Goal: Check status: Check status

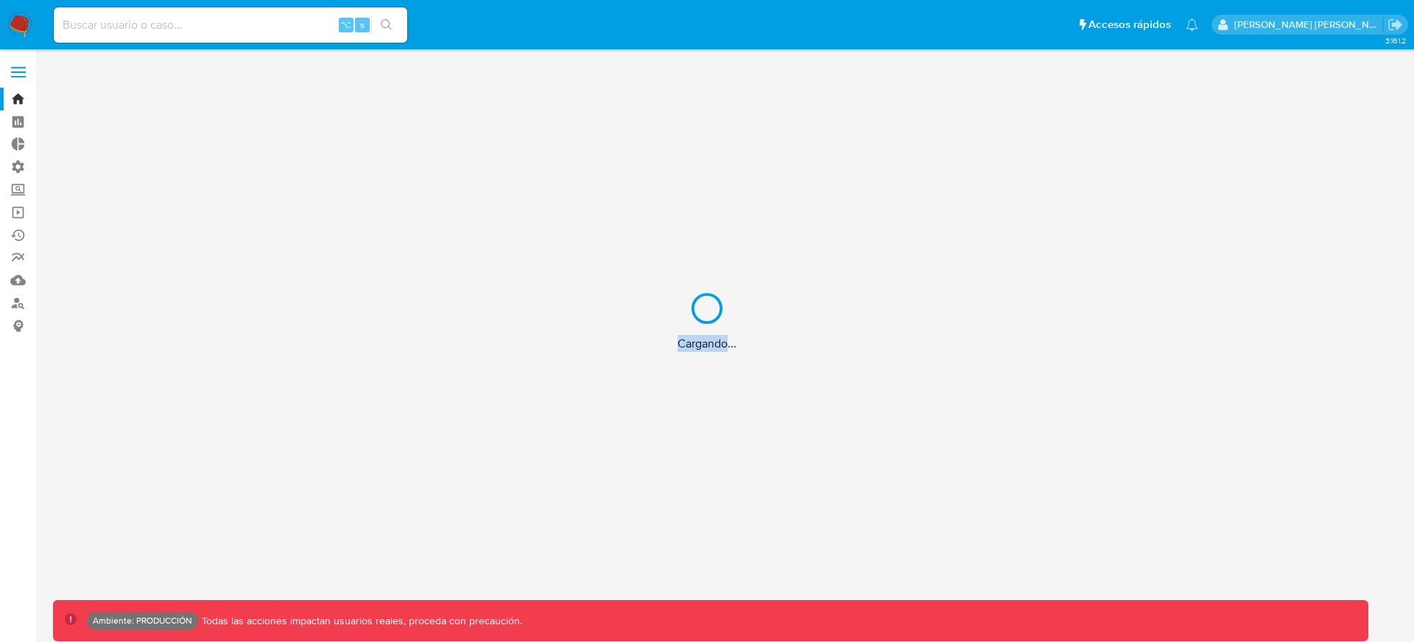
click at [272, 21] on div "Cargando..." at bounding box center [707, 321] width 1414 height 642
click at [264, 24] on div "Cargando..." at bounding box center [707, 321] width 1414 height 642
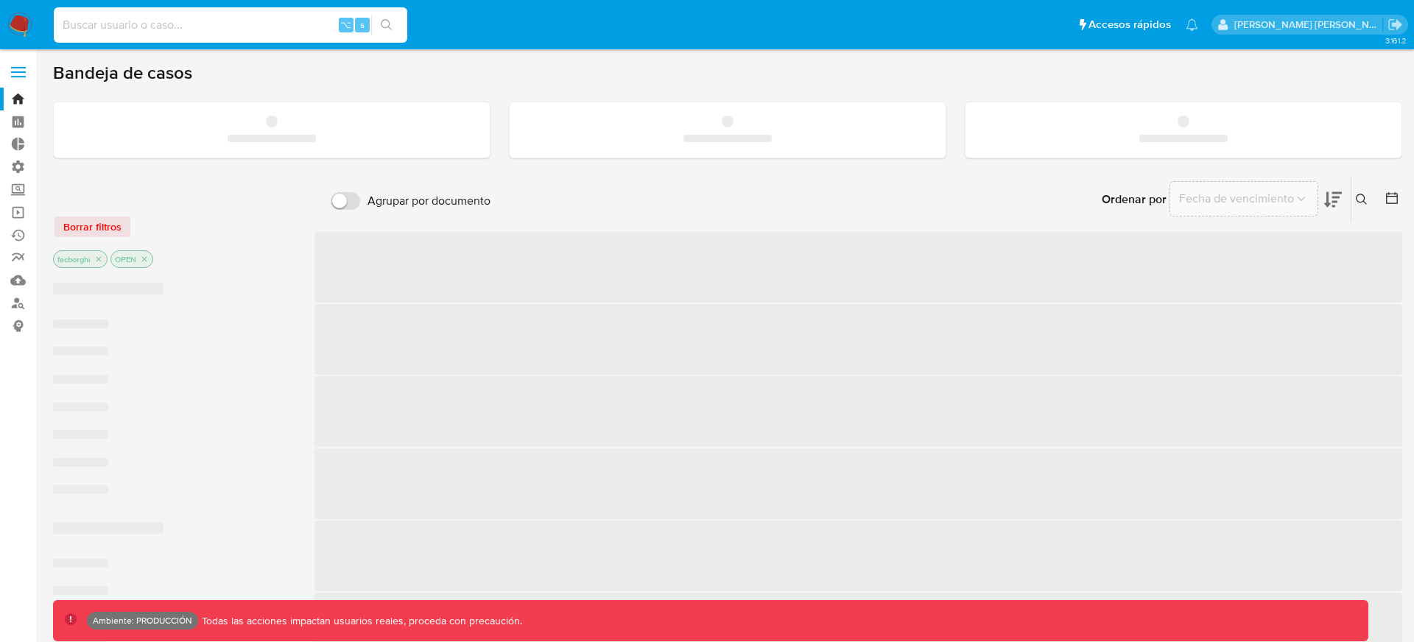
click at [227, 24] on input at bounding box center [230, 24] width 353 height 19
paste input "165522995"
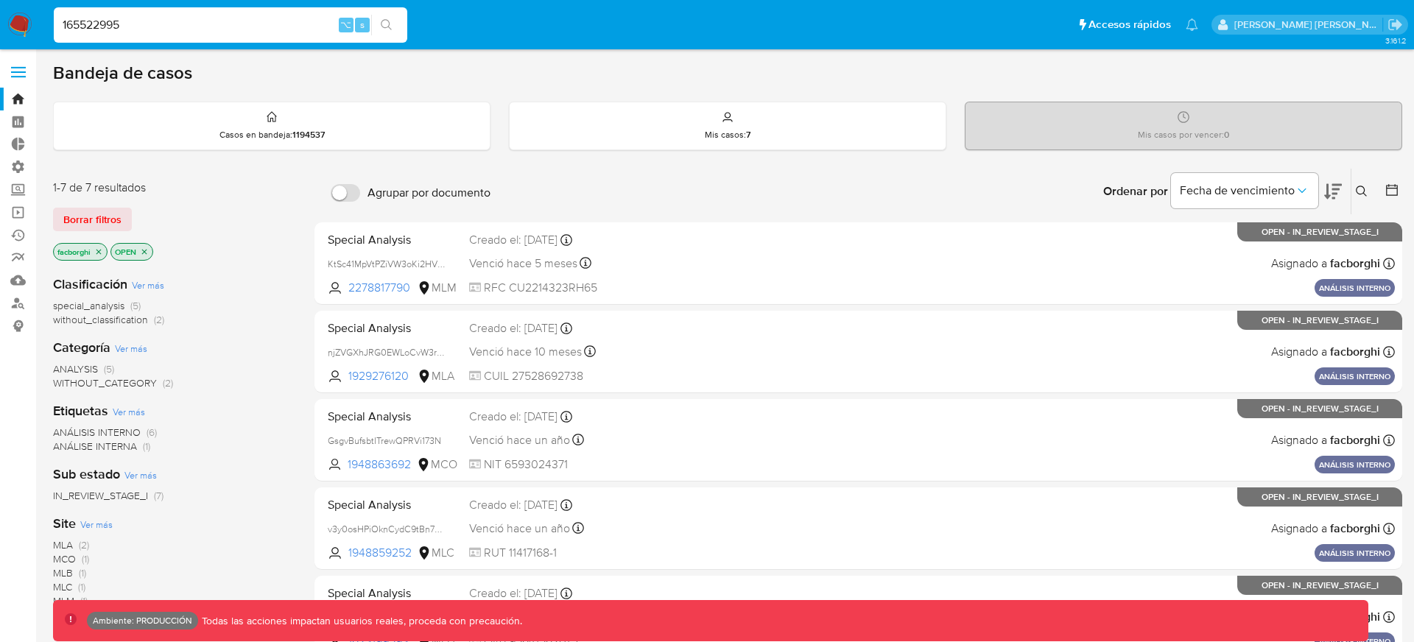
type input "165522995"
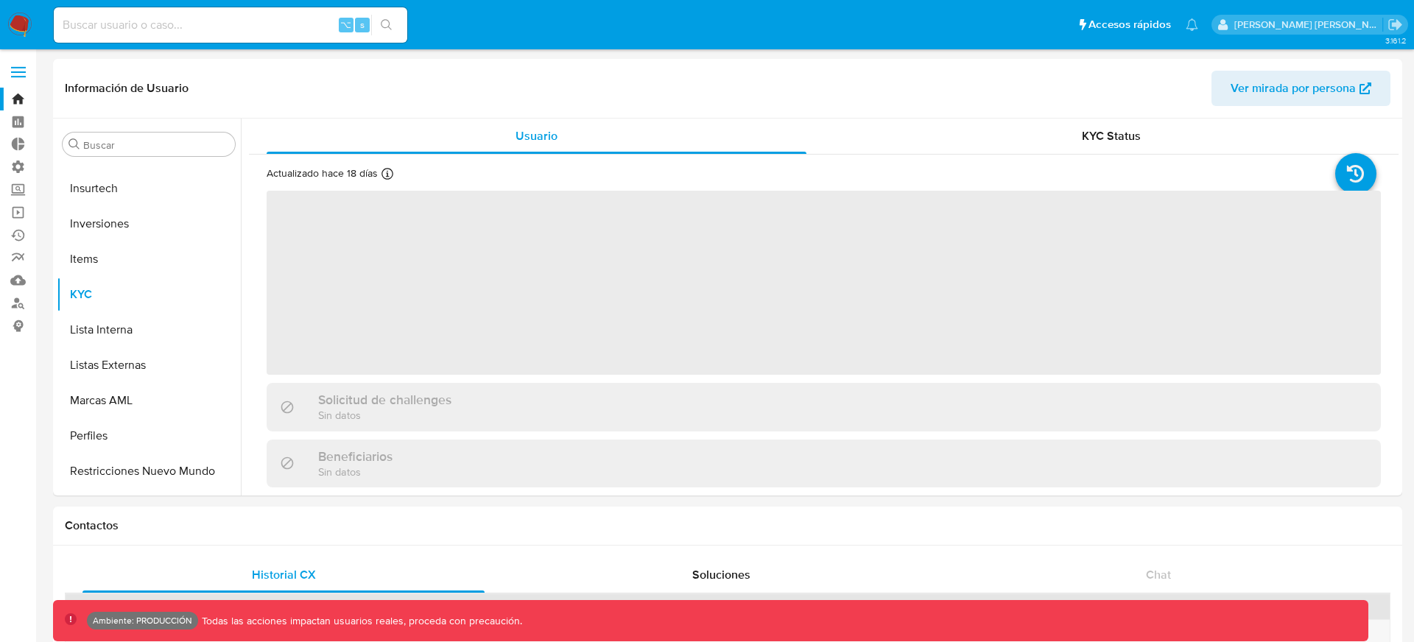
scroll to position [764, 0]
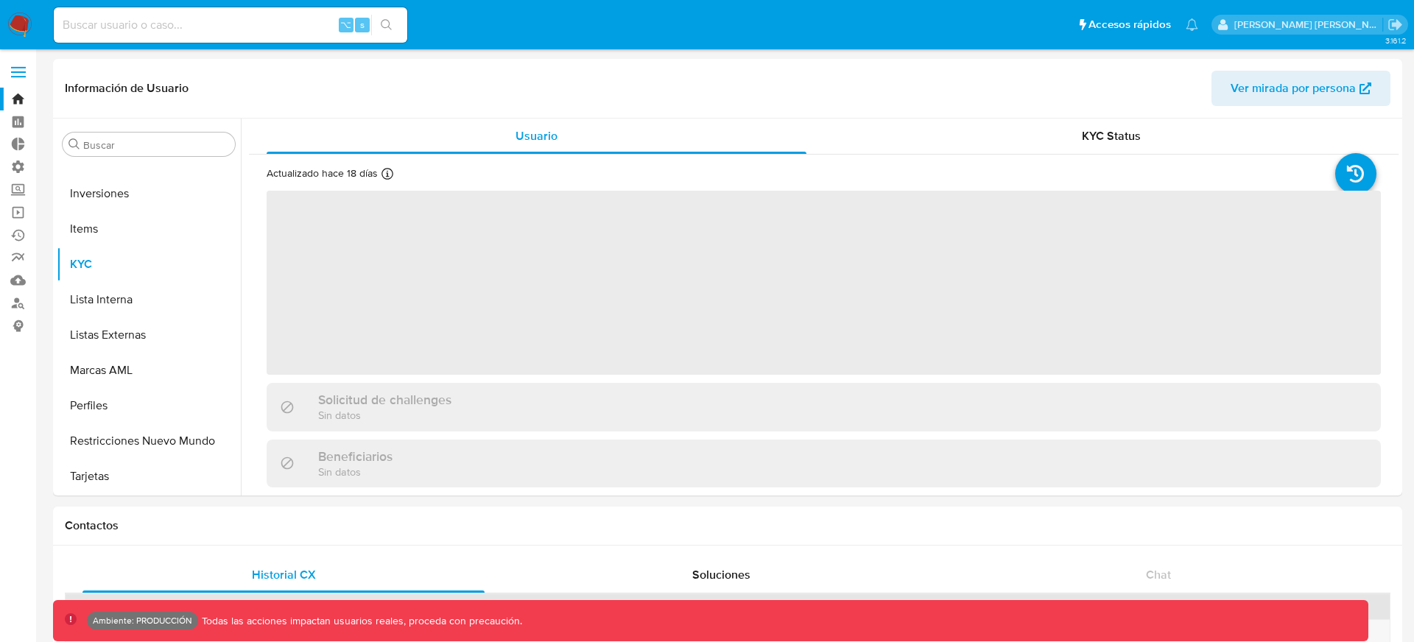
select select "10"
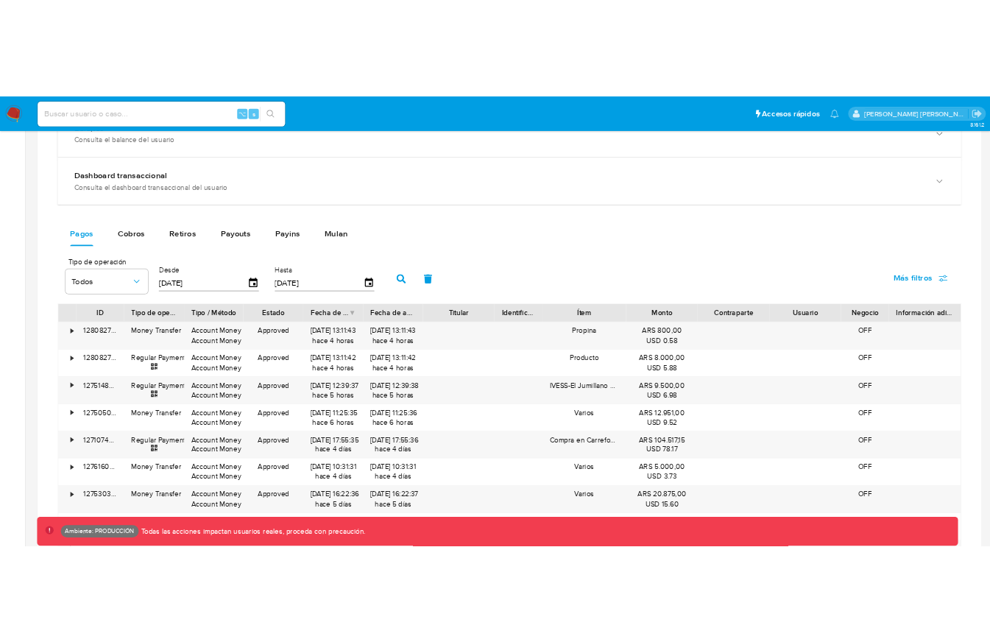
scroll to position [865, 0]
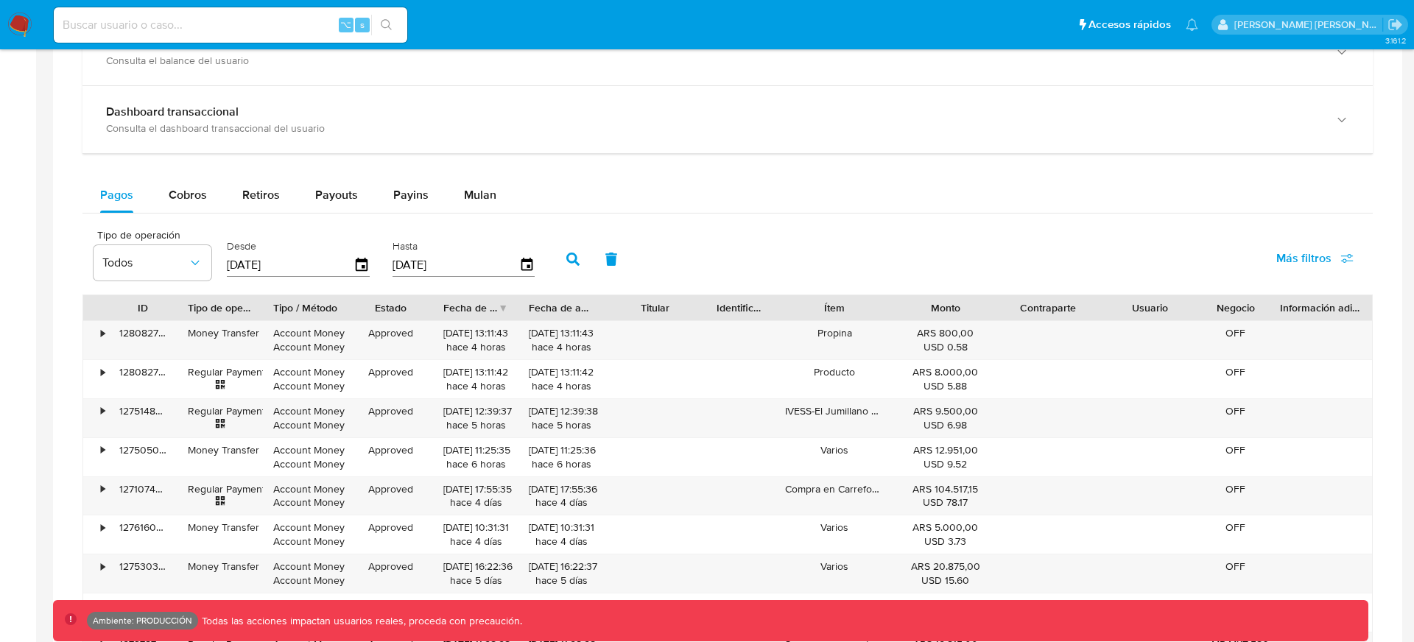
click at [748, 206] on div "Pagos Cobros Retiros Payouts Payins Mulan" at bounding box center [727, 194] width 1290 height 35
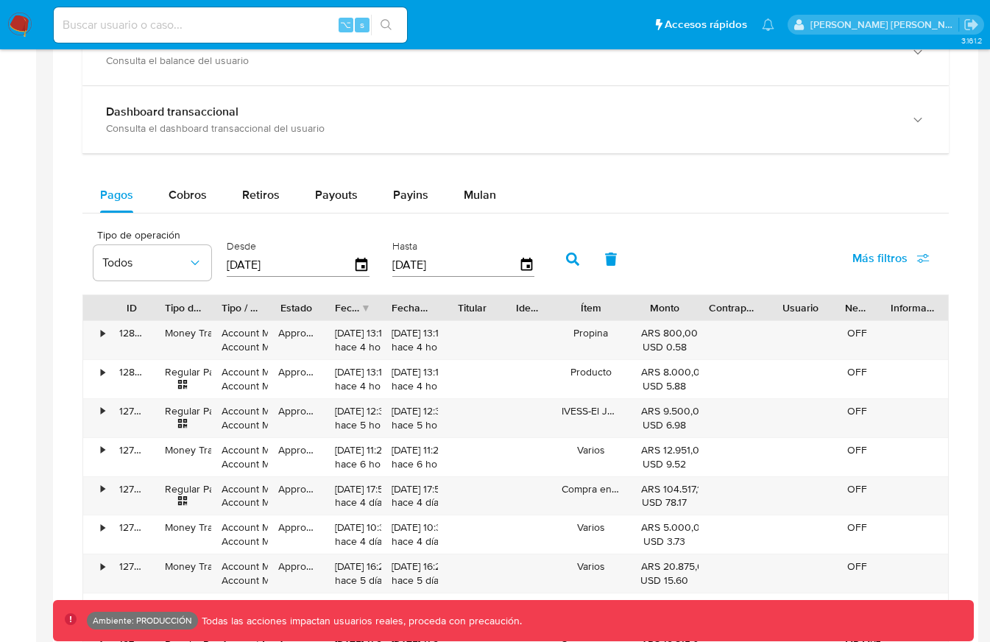
click at [568, 252] on button "button" at bounding box center [573, 259] width 38 height 35
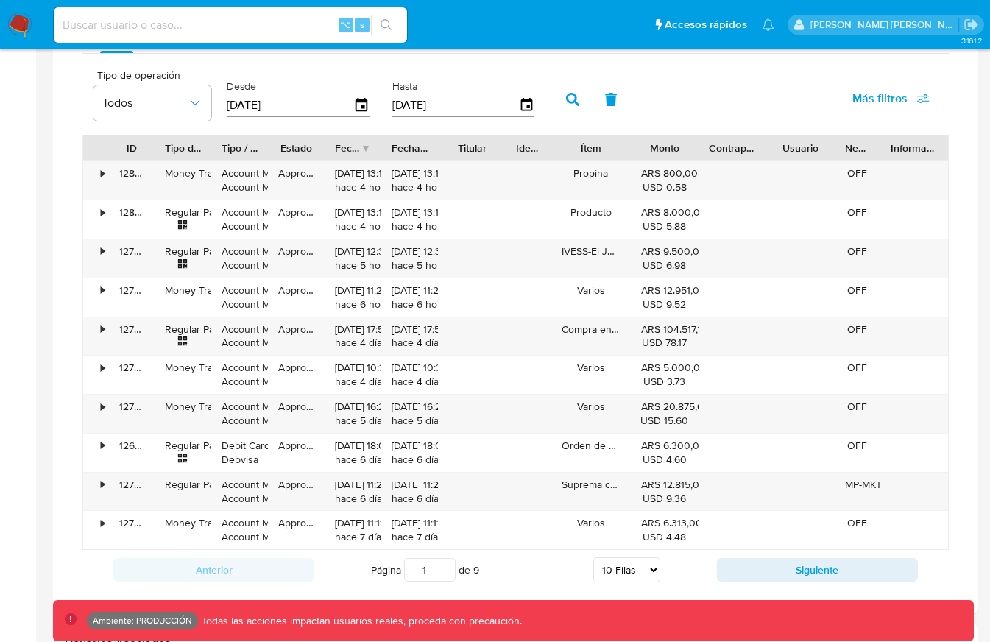
scroll to position [1021, 0]
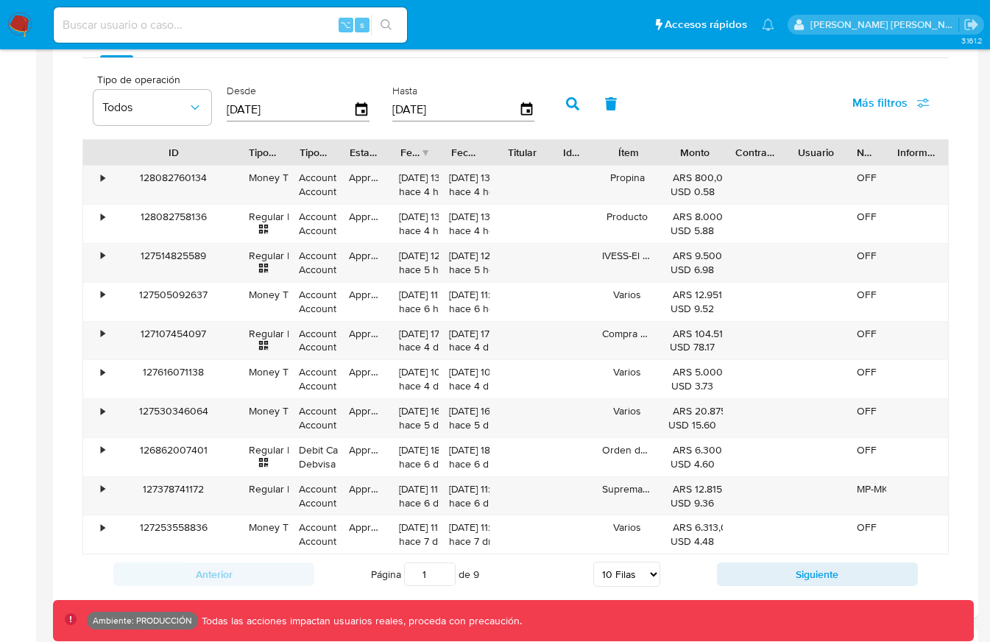
drag, startPoint x: 158, startPoint y: 151, endPoint x: 287, endPoint y: 161, distance: 129.9
click at [252, 160] on div at bounding box center [238, 152] width 27 height 25
